Goal: Task Accomplishment & Management: Use online tool/utility

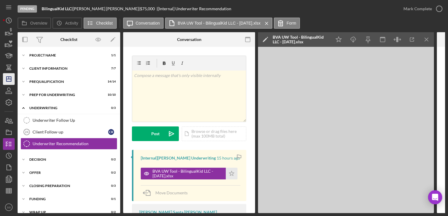
scroll to position [7, 0]
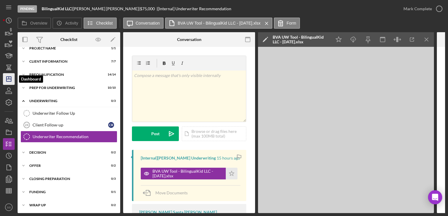
click at [6, 75] on icon "Icon/Dashboard" at bounding box center [8, 79] width 15 height 15
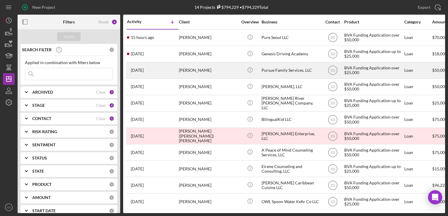
click at [192, 64] on div "[PERSON_NAME]" at bounding box center [208, 71] width 59 height 16
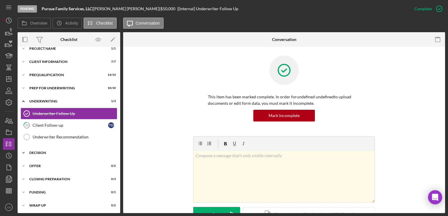
scroll to position [20, 0]
click at [73, 139] on link "Underwriter Recommendation Underwriter Recommendation" at bounding box center [69, 137] width 97 height 12
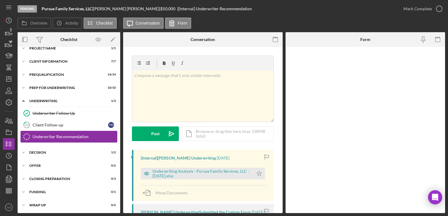
scroll to position [20, 0]
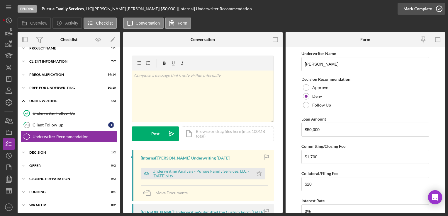
click at [433, 8] on icon "button" at bounding box center [439, 8] width 15 height 15
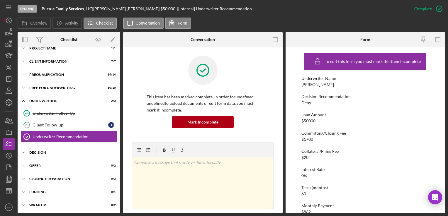
click at [57, 153] on div "Decision" at bounding box center [71, 153] width 84 height 4
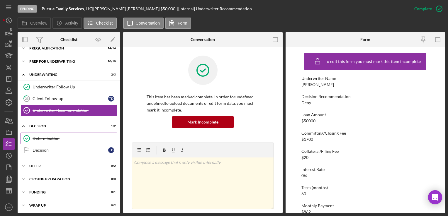
click at [61, 140] on div "Determination" at bounding box center [75, 138] width 84 height 5
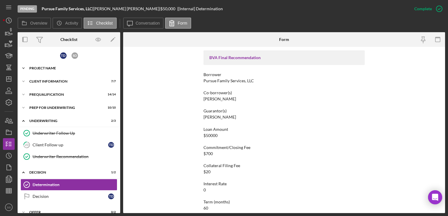
click at [47, 70] on div "Icon/Expander Project Name 1 / 1" at bounding box center [69, 68] width 103 height 12
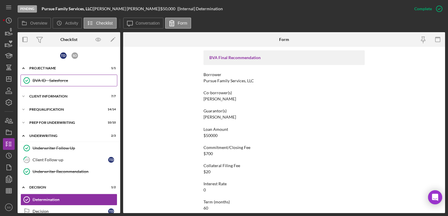
click at [48, 78] on div "BVA ID - Salesforce" at bounding box center [75, 80] width 84 height 5
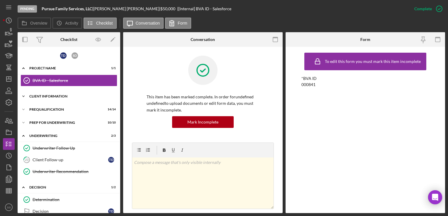
click at [51, 96] on div "Client Information" at bounding box center [71, 97] width 84 height 4
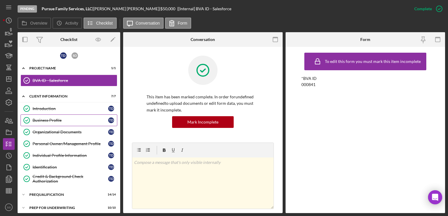
click at [49, 121] on div "Business Profile" at bounding box center [71, 120] width 76 height 5
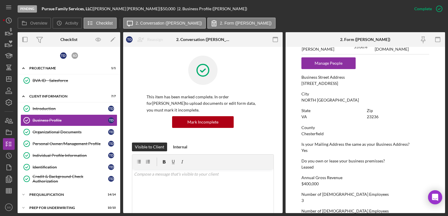
scroll to position [292, 0]
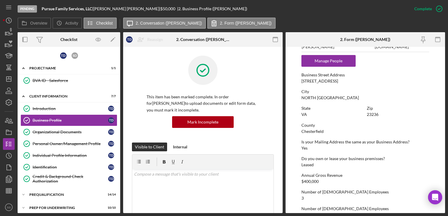
drag, startPoint x: 302, startPoint y: 79, endPoint x: 364, endPoint y: 83, distance: 62.5
click at [364, 83] on div "Business Street Address [STREET_ADDRESS]" at bounding box center [364, 78] width 127 height 11
copy div "[STREET_ADDRESS]"
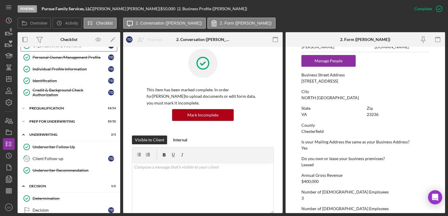
scroll to position [87, 0]
click at [47, 198] on div "Determination" at bounding box center [75, 198] width 84 height 5
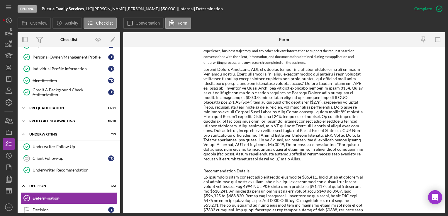
scroll to position [224, 0]
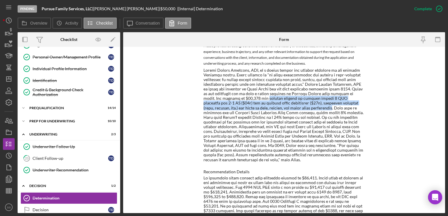
drag, startPoint x: 244, startPoint y: 98, endPoint x: 288, endPoint y: 110, distance: 45.8
click at [288, 110] on div at bounding box center [283, 115] width 161 height 94
copy div "working capital to support hiring 4 FTE employees and 1-2 PT ($30k) and to supp…"
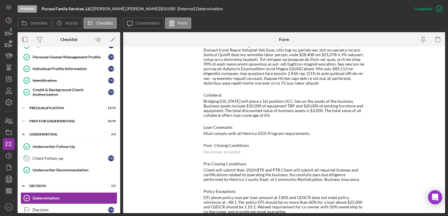
scroll to position [465, 0]
click at [215, 150] on div "No answer provided" at bounding box center [221, 152] width 37 height 5
drag, startPoint x: 308, startPoint y: 124, endPoint x: 201, endPoint y: 121, distance: 107.6
click at [201, 121] on div "To edit this form you must mark this item incomplete BVA Final Recommendation B…" at bounding box center [284, 130] width 322 height 166
copy div "Must comply with all Henrico EDA Program requirements."
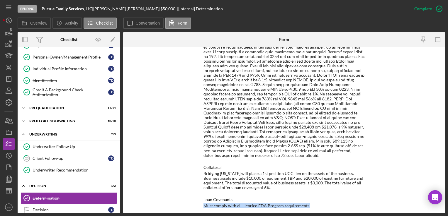
scroll to position [392, 0]
click at [11, 73] on icon "button" at bounding box center [8, 67] width 15 height 15
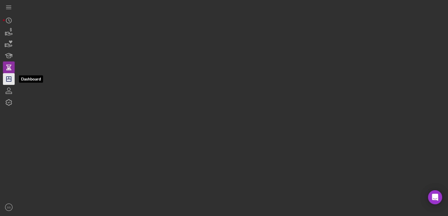
click at [11, 83] on icon "Icon/Dashboard" at bounding box center [8, 79] width 15 height 15
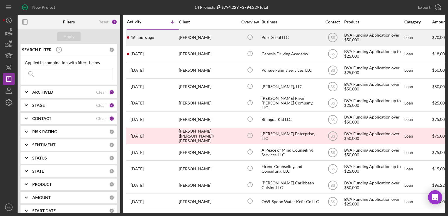
click at [172, 30] on div "16 hours ago [PERSON_NAME]" at bounding box center [152, 38] width 51 height 16
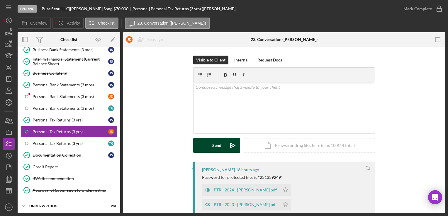
scroll to position [53, 0]
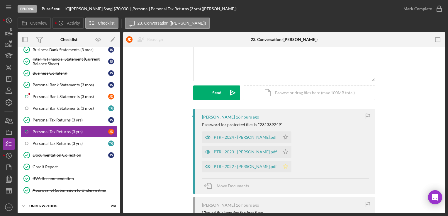
click at [280, 167] on icon "Icon/Star" at bounding box center [286, 167] width 12 height 12
click at [283, 152] on polygon "button" at bounding box center [285, 151] width 5 height 5
click at [282, 138] on icon "Icon/Star" at bounding box center [286, 138] width 12 height 12
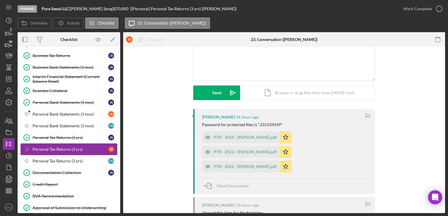
scroll to position [97, 0]
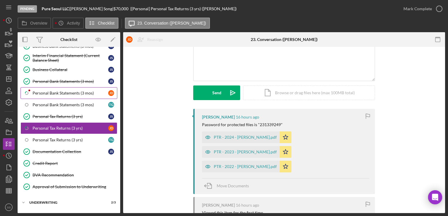
click at [83, 93] on div "Personal Bank Statements (3 mos)" at bounding box center [71, 93] width 76 height 5
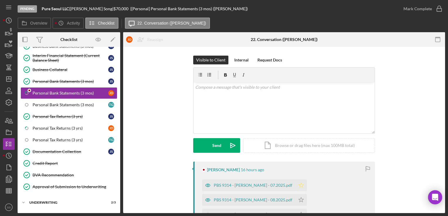
click at [297, 191] on icon "Icon/Star" at bounding box center [301, 186] width 12 height 12
click at [295, 203] on icon "Icon/Star" at bounding box center [301, 200] width 12 height 12
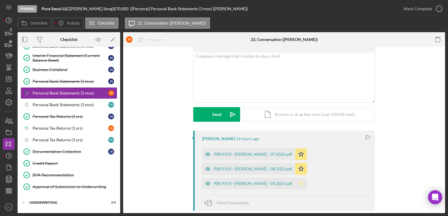
click at [295, 183] on icon "Icon/Star" at bounding box center [301, 184] width 12 height 12
click at [256, 182] on div "PBS 9314 - [PERSON_NAME] - 09.2025.pdf" at bounding box center [253, 183] width 79 height 5
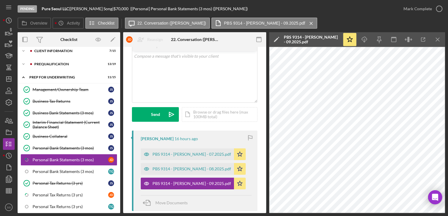
scroll to position [28, 0]
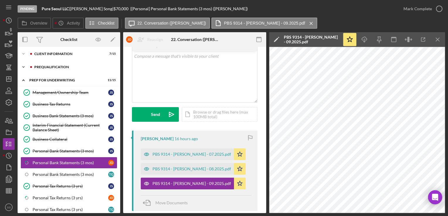
click at [58, 66] on div "Prequalification" at bounding box center [73, 67] width 79 height 4
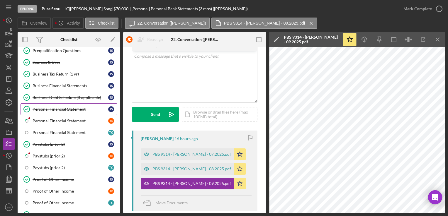
scroll to position [56, 0]
click at [64, 121] on div "Personal Financial Statement" at bounding box center [71, 121] width 76 height 5
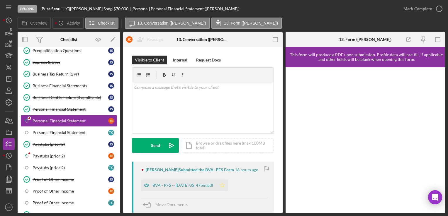
click at [228, 187] on icon "Icon/Star" at bounding box center [222, 186] width 12 height 12
click at [206, 185] on div "BVA - PFS -- [DATE] 05_47pm.pdf" at bounding box center [182, 185] width 61 height 5
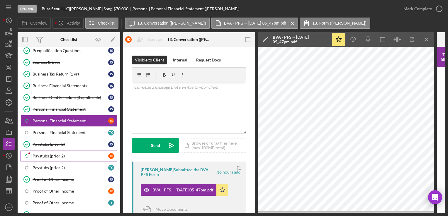
click at [77, 156] on div "Paystubs (prior 2)" at bounding box center [71, 156] width 76 height 5
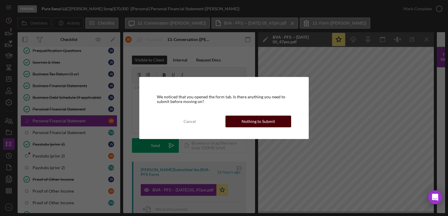
click at [249, 126] on div "Nothing to Submit" at bounding box center [257, 122] width 33 height 12
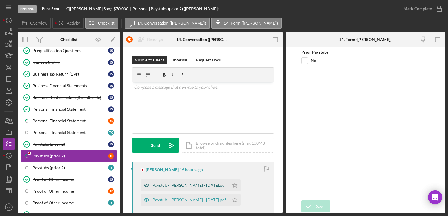
click at [212, 186] on div "Paystub - [PERSON_NAME] - [DATE].pdf" at bounding box center [189, 185] width 74 height 5
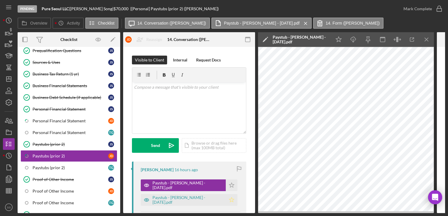
click at [230, 200] on icon "Icon/Star" at bounding box center [232, 200] width 12 height 12
click at [230, 180] on icon "Icon/Star" at bounding box center [232, 186] width 12 height 12
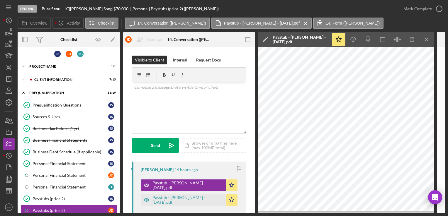
scroll to position [1, 0]
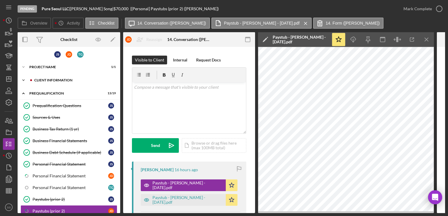
click at [67, 74] on div "Icon/Expander Client Information 7 / 15" at bounding box center [69, 80] width 103 height 12
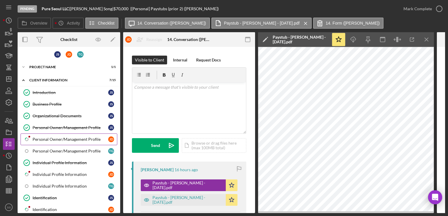
click at [59, 142] on link "Icon/Checklist Item Sub Partial Personal Owner/Management Profile [PERSON_NAME]" at bounding box center [69, 140] width 97 height 12
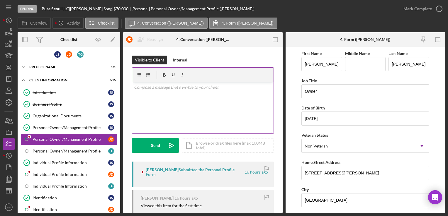
scroll to position [52, 0]
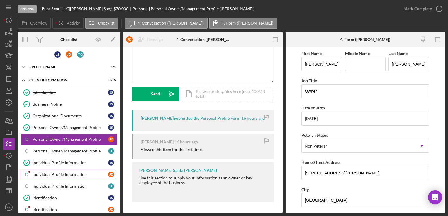
click at [64, 174] on div "Individual Profile Information" at bounding box center [71, 174] width 76 height 5
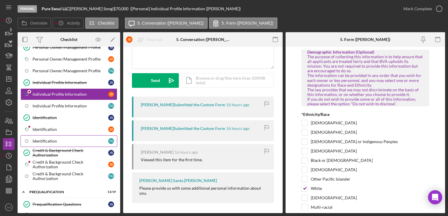
scroll to position [82, 0]
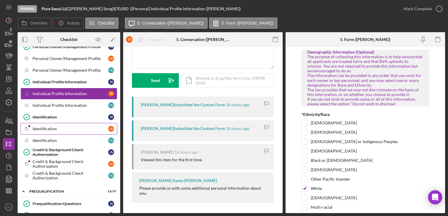
click at [69, 127] on div "Identification" at bounding box center [71, 129] width 76 height 5
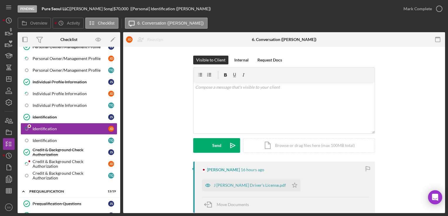
scroll to position [129, 0]
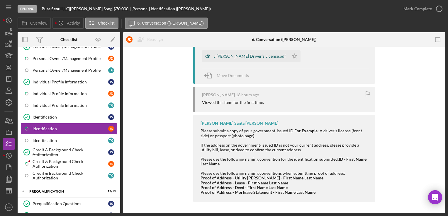
click at [251, 57] on div "J [PERSON_NAME] Driver’s License.pdf" at bounding box center [250, 56] width 72 height 5
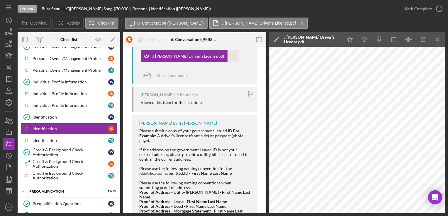
click at [227, 56] on icon "Icon/Star" at bounding box center [233, 56] width 12 height 12
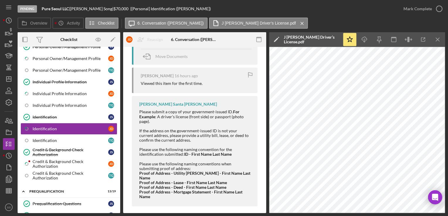
scroll to position [85, 0]
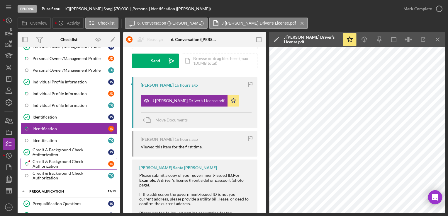
click at [45, 163] on div "Credit & Background Check Authorization" at bounding box center [71, 163] width 76 height 9
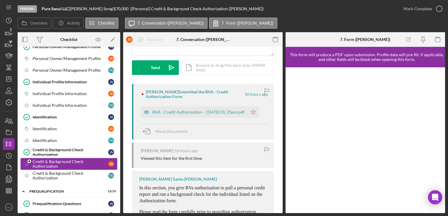
scroll to position [82, 0]
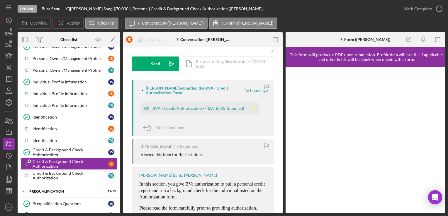
click at [258, 110] on icon "Icon/Star" at bounding box center [253, 109] width 12 height 12
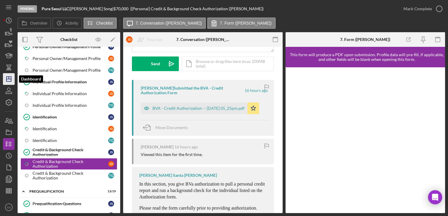
click at [8, 81] on polygon "button" at bounding box center [8, 79] width 5 height 5
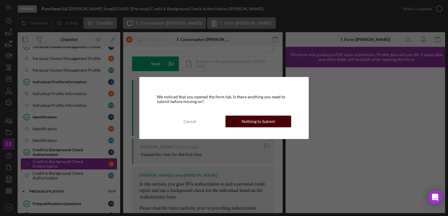
click at [253, 117] on div "Nothing to Submit" at bounding box center [257, 122] width 33 height 12
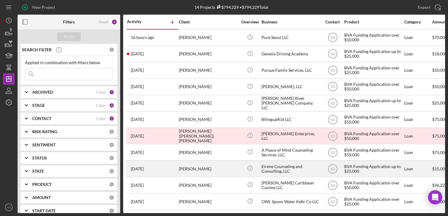
click at [191, 166] on div "[PERSON_NAME]" at bounding box center [208, 169] width 59 height 16
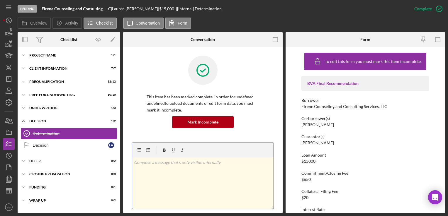
click at [170, 171] on div "v Color teal Color pink Remove color Add row above Add row below Add column bef…" at bounding box center [202, 183] width 141 height 51
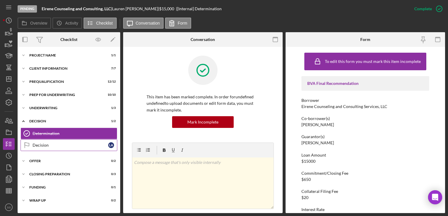
click at [39, 146] on div "Decision" at bounding box center [71, 145] width 76 height 5
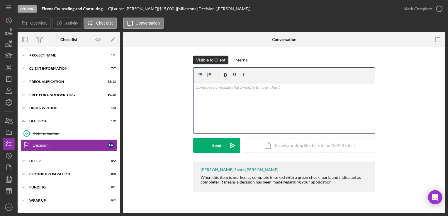
click at [224, 93] on div "v Color teal Color pink Remove color Add row above Add row below Add column bef…" at bounding box center [283, 107] width 181 height 51
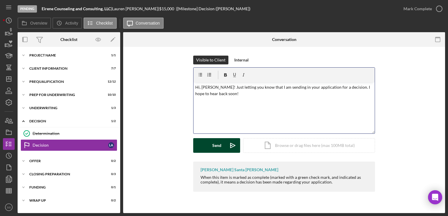
click at [210, 144] on button "Send Icon/icon-invite-send" at bounding box center [216, 145] width 47 height 15
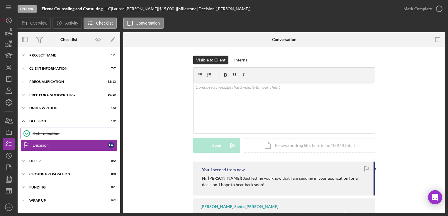
click at [50, 131] on div "Determination" at bounding box center [75, 133] width 84 height 5
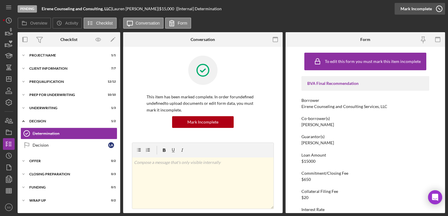
click at [431, 12] on button "Complete Mark Incomplete" at bounding box center [419, 9] width 50 height 12
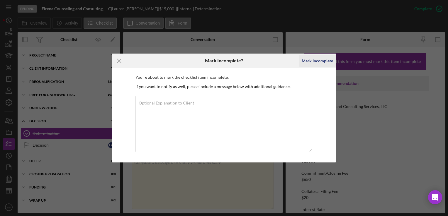
click at [309, 60] on div "Mark Incomplete" at bounding box center [317, 61] width 31 height 12
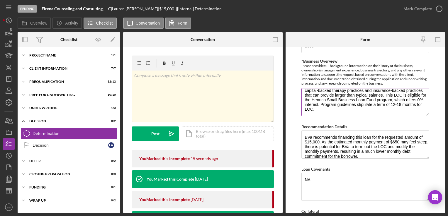
scroll to position [290, 0]
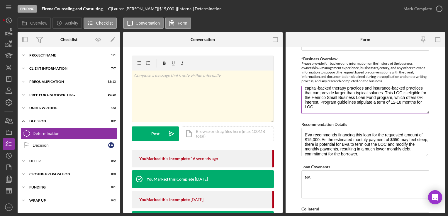
click at [366, 96] on textarea "Eirene Counseling and Consulting, LLC is a growing counseling practice in [GEOG…" at bounding box center [364, 100] width 127 height 28
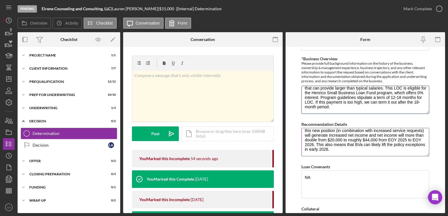
scroll to position [292, 0]
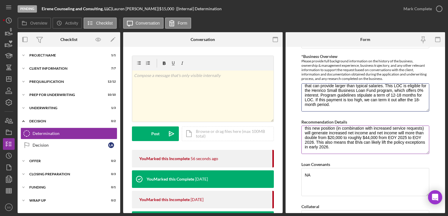
type textarea "Eirene Counseling and Consulting, LLC is a growing counseling practice in [GEOG…"
click at [387, 144] on textarea "BVa recommends financing this loan for the requested amount of $15,000. As the …" at bounding box center [364, 140] width 127 height 28
drag, startPoint x: 387, startPoint y: 144, endPoint x: 359, endPoint y: 142, distance: 28.6
click at [359, 142] on textarea "BVa recommends financing this loan for the requested amount of $15,000. As the …" at bounding box center [364, 140] width 127 height 28
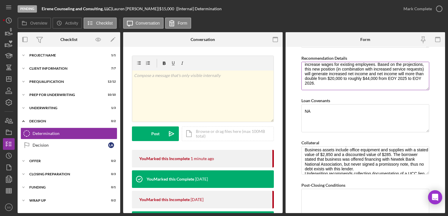
scroll to position [0, 0]
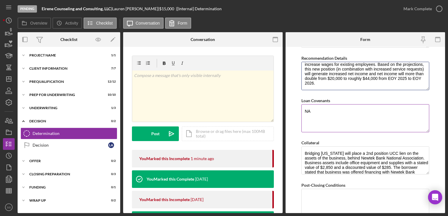
type textarea "BVa recommends financing this loan for the requested amount of $15,000. As the …"
drag, startPoint x: 333, startPoint y: 112, endPoint x: 282, endPoint y: 111, distance: 51.0
click at [282, 111] on div "Overview Internal Workflow Stage Pending Icon/Dropdown Arrow Archive (can unarc…" at bounding box center [231, 122] width 427 height 181
type textarea "A"
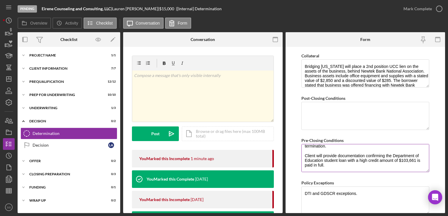
scroll to position [34, 0]
type textarea "Borrower will comply with all Henrico EDA Program requirements."
click at [325, 156] on textarea "Client will provide the three most recent bank statements for business and pers…" at bounding box center [364, 158] width 127 height 28
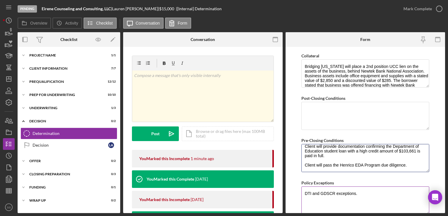
scroll to position [465, 0]
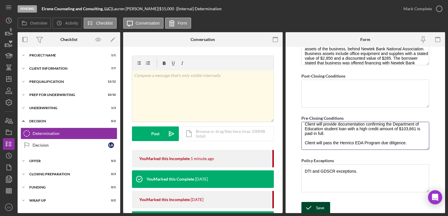
type textarea "Client will provide the three most recent bank statements for business and pers…"
click at [312, 204] on icon "submit" at bounding box center [308, 208] width 15 height 15
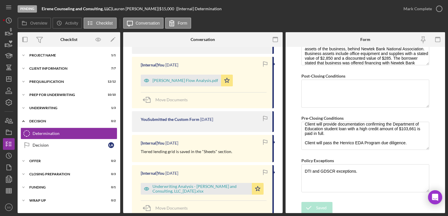
scroll to position [271, 0]
click at [10, 181] on icon "button" at bounding box center [8, 179] width 15 height 15
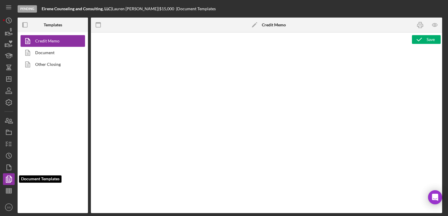
type textarea "<p><span style="text-decoration: underline"><strong>Loan Officer Recommendation…"
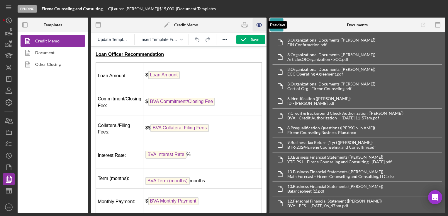
click at [257, 26] on icon "button" at bounding box center [259, 24] width 13 height 13
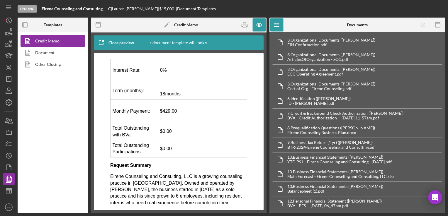
scroll to position [36, 0]
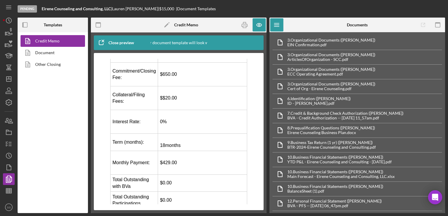
click at [165, 100] on td "$$20.00" at bounding box center [202, 98] width 89 height 24
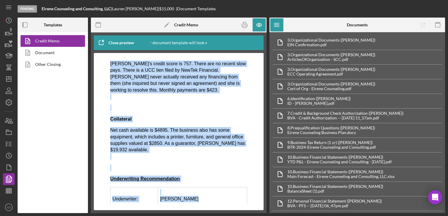
scroll to position [485, 0]
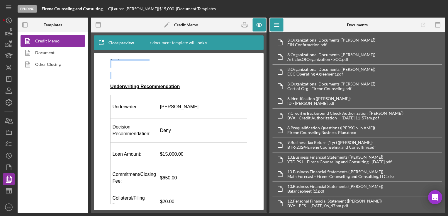
drag, startPoint x: 110, startPoint y: 67, endPoint x: 259, endPoint y: 72, distance: 148.7
copy body "Loan Officer Recommendation Loan Amount: $15,000.00 Commitment/Closing Fee: $65…"
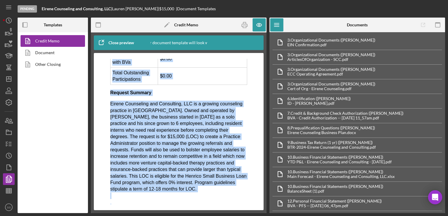
scroll to position [0, 0]
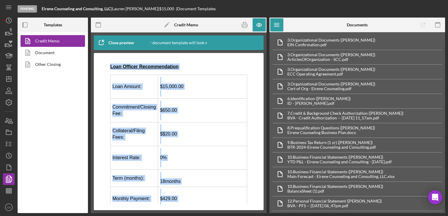
click at [198, 66] on p "Loan Officer Recommendation" at bounding box center [178, 67] width 137 height 6
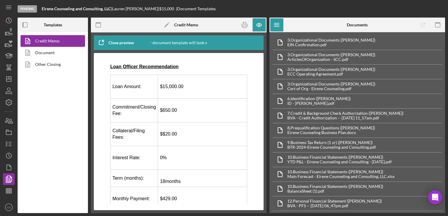
click at [104, 42] on icon "button" at bounding box center [104, 41] width 2 height 2
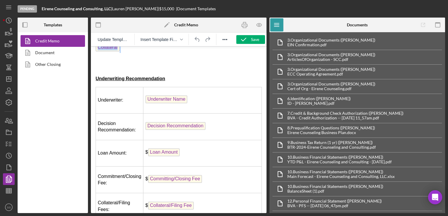
scroll to position [349, 0]
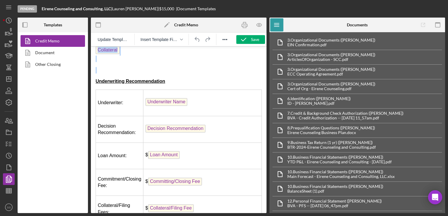
drag, startPoint x: 96, startPoint y: 55, endPoint x: 237, endPoint y: 67, distance: 141.5
copy body "Loan Officer Recommendation Loan Amount: $ Loan Amount Commitment/Closing Fee: …"
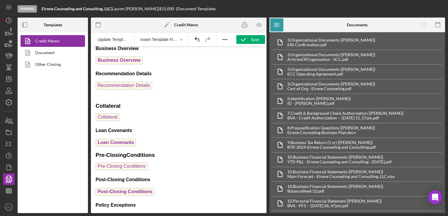
scroll to position [613, 0]
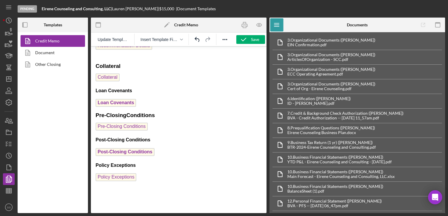
click at [161, 173] on p "Policy Exceptions" at bounding box center [179, 177] width 166 height 9
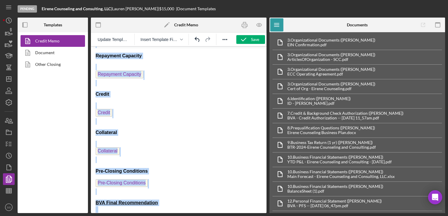
scroll to position [294, 0]
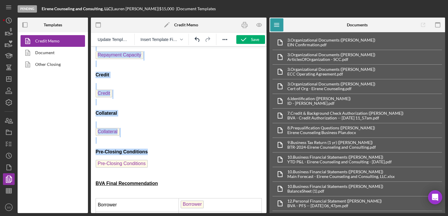
drag, startPoint x: 95, startPoint y: 66, endPoint x: 222, endPoint y: 164, distance: 159.6
copy body "Underwriting Recommendation Underwriter: Underwriter Name Decision Recommendati…"
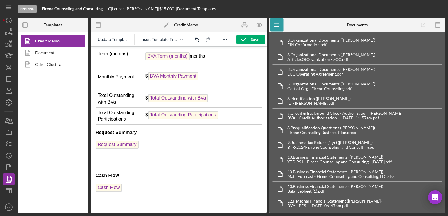
scroll to position [588, 0]
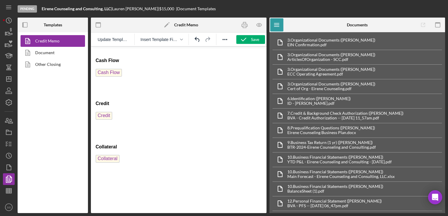
click at [200, 176] on p "Rich Text Area. Press ALT-0 for help." at bounding box center [179, 179] width 166 height 6
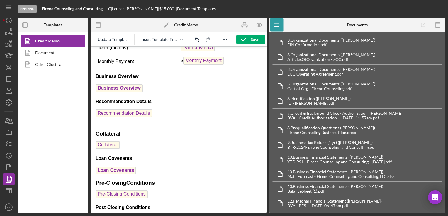
scroll to position [0, 0]
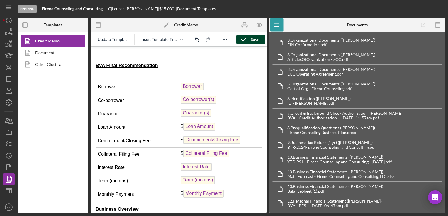
click at [252, 41] on div "Save" at bounding box center [255, 39] width 8 height 9
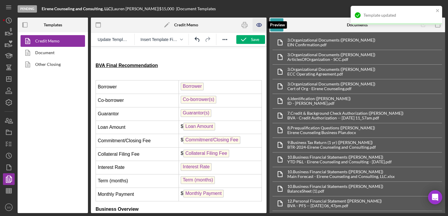
click at [260, 28] on icon "button" at bounding box center [259, 24] width 13 height 13
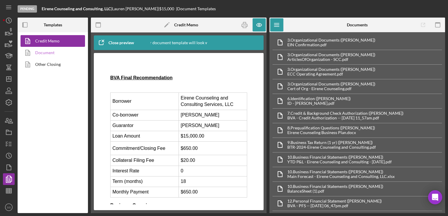
click at [44, 55] on link "Document" at bounding box center [52, 53] width 62 height 12
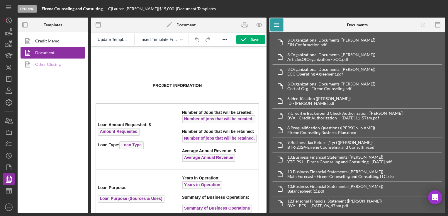
click at [45, 64] on link "Other Closing" at bounding box center [52, 65] width 62 height 12
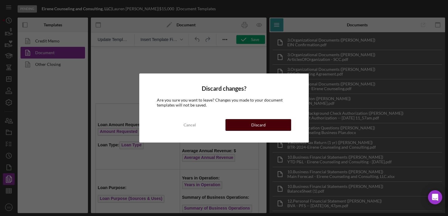
click at [237, 127] on button "Discard" at bounding box center [258, 125] width 66 height 12
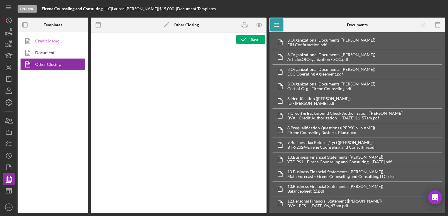
click at [49, 41] on link "Credit Memo" at bounding box center [52, 41] width 62 height 12
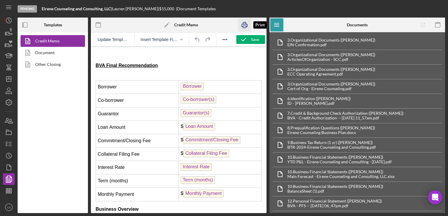
drag, startPoint x: 244, startPoint y: 30, endPoint x: 137, endPoint y: 99, distance: 127.4
click at [244, 30] on icon "button" at bounding box center [244, 24] width 13 height 13
click at [6, 190] on line "button" at bounding box center [8, 190] width 5 height 0
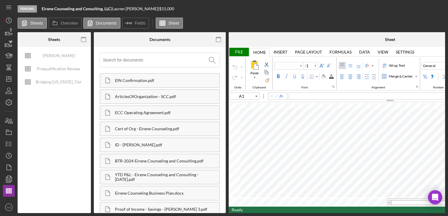
type input "Calibri"
type input "11"
click at [57, 81] on div "Bridging [US_STATE]_Tier Lending Grid V 6.30 COPY" at bounding box center [58, 82] width 47 height 12
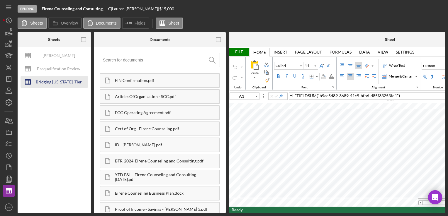
type input "Helvetica Neue"
type input "D8"
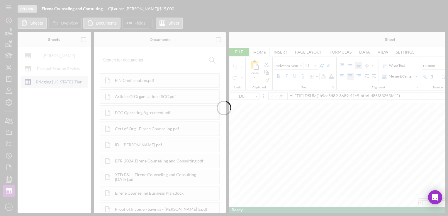
type input "Arial"
type input "10"
type input "C37"
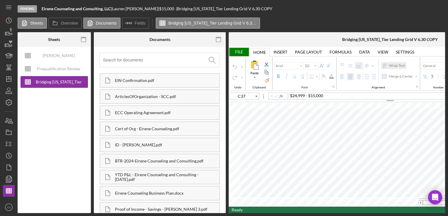
scroll to position [0, 106]
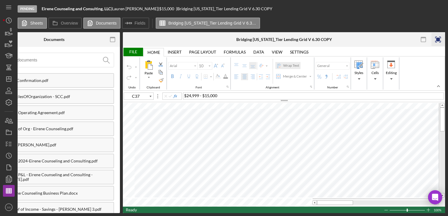
click at [441, 38] on icon "button" at bounding box center [437, 39] width 13 height 13
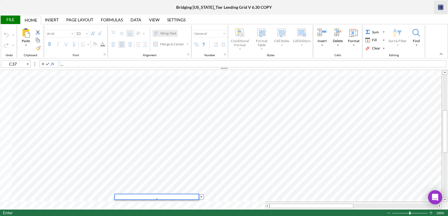
scroll to position [0, 0]
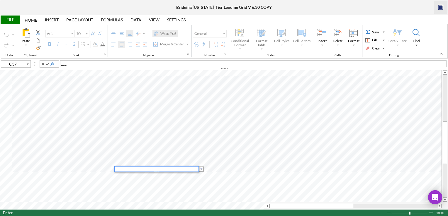
click at [156, 169] on span "___" at bounding box center [156, 169] width 5 height 5
click at [159, 169] on div "__" at bounding box center [157, 169] width 84 height 5
click at [202, 170] on input "image" at bounding box center [201, 169] width 5 height 5
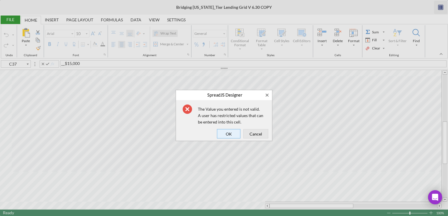
click at [230, 135] on span "OK" at bounding box center [228, 134] width 19 height 8
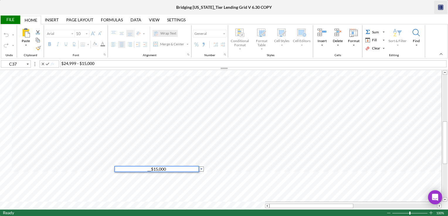
click at [201, 169] on input "image" at bounding box center [201, 169] width 5 height 5
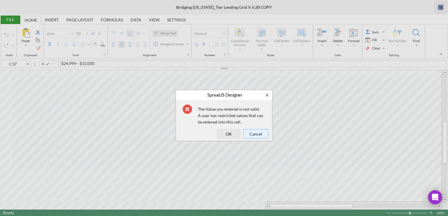
click at [254, 133] on span "Cancel" at bounding box center [255, 134] width 21 height 8
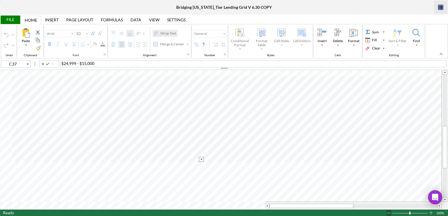
click at [386, 214] on div at bounding box center [388, 213] width 5 height 6
click at [387, 213] on div at bounding box center [388, 213] width 5 height 6
click at [388, 213] on div at bounding box center [388, 213] width 5 height 6
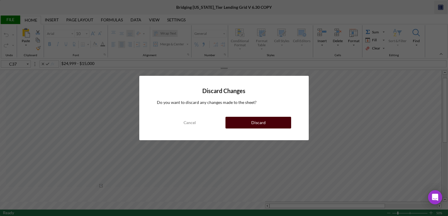
click at [244, 121] on button "Discard" at bounding box center [258, 123] width 66 height 12
type input "Helvetica Neue"
type input "11"
type input "D8"
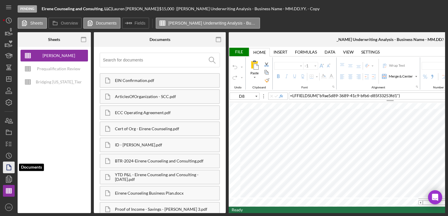
type input "Helvetica Neue"
type input "11"
click at [10, 169] on icon "button" at bounding box center [8, 167] width 15 height 15
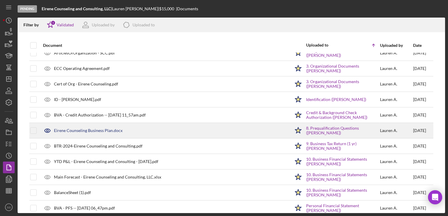
scroll to position [23, 0]
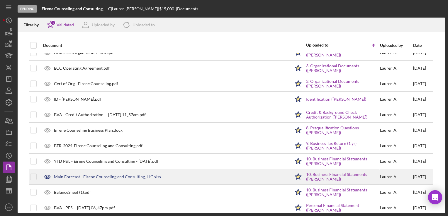
click at [102, 176] on div "Main Forecast - Eirene Counseling and Consulting, LLC.xlsx" at bounding box center [107, 177] width 107 height 5
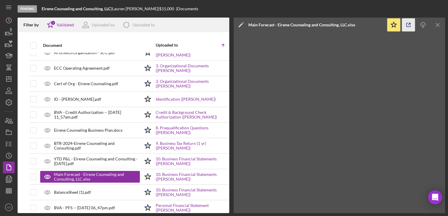
click at [409, 27] on icon "button" at bounding box center [408, 25] width 4 height 4
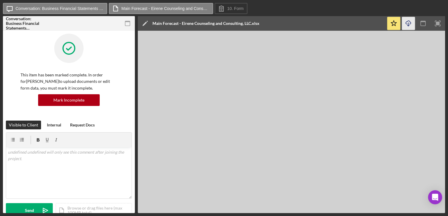
click at [407, 23] on icon "Icon/Download" at bounding box center [408, 23] width 13 height 13
